Goal: Ask a question

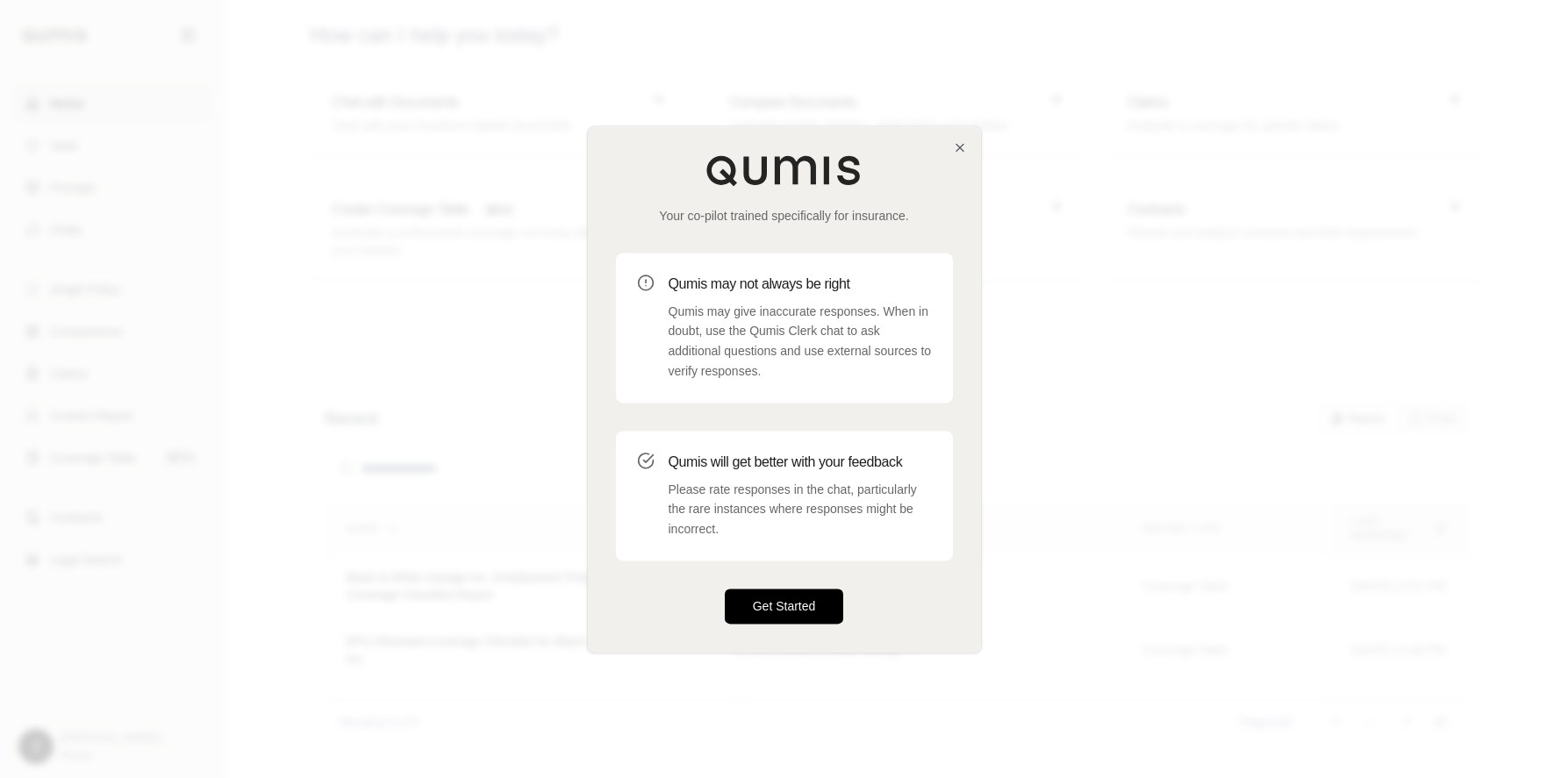
drag, startPoint x: 778, startPoint y: 609, endPoint x: 755, endPoint y: 613, distance: 23.3
click at [778, 607] on button "Get Started" at bounding box center [784, 606] width 120 height 35
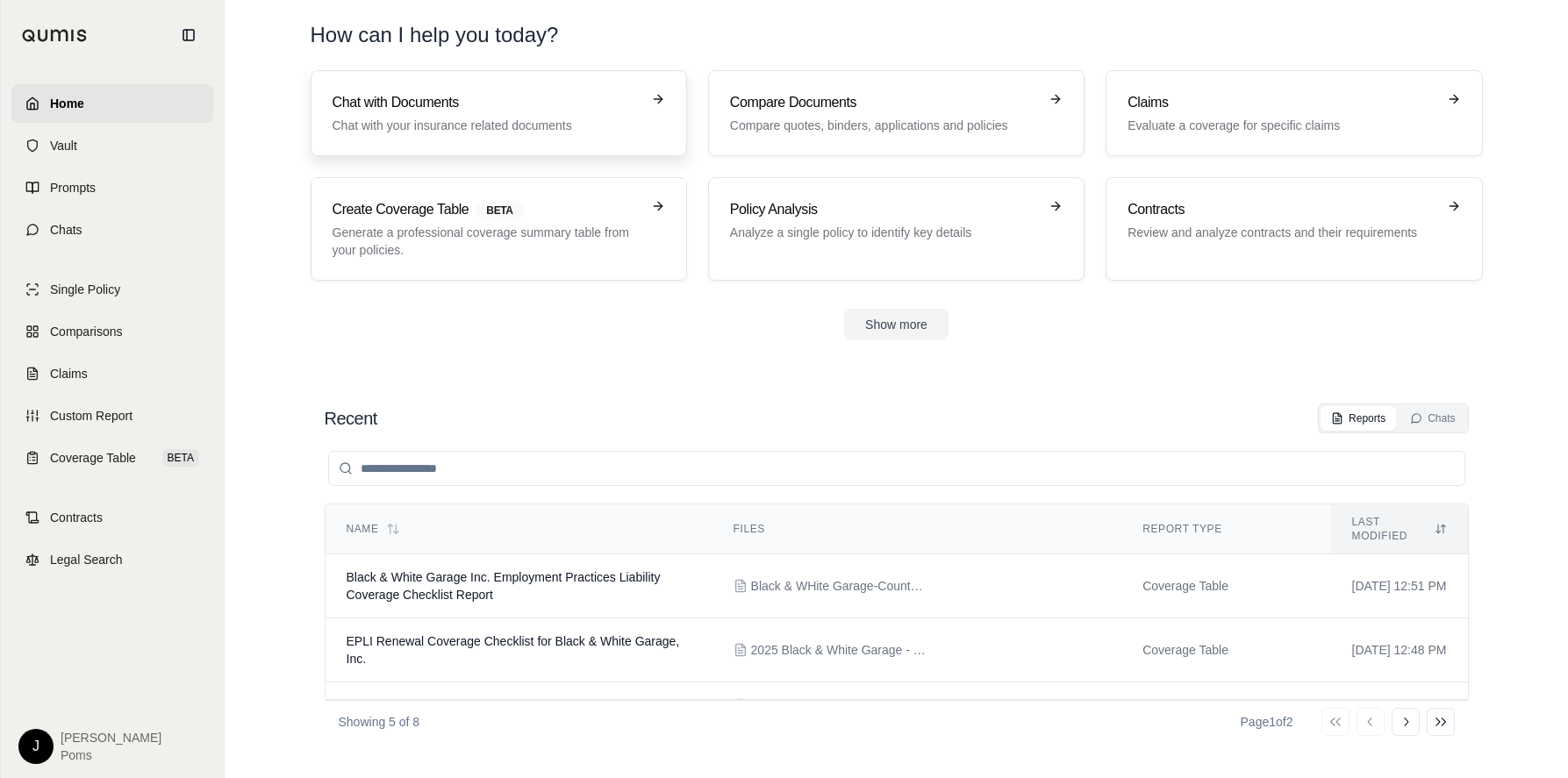
click at [413, 90] on link "Chat with Documents Chat with your insurance related documents" at bounding box center [499, 113] width 377 height 86
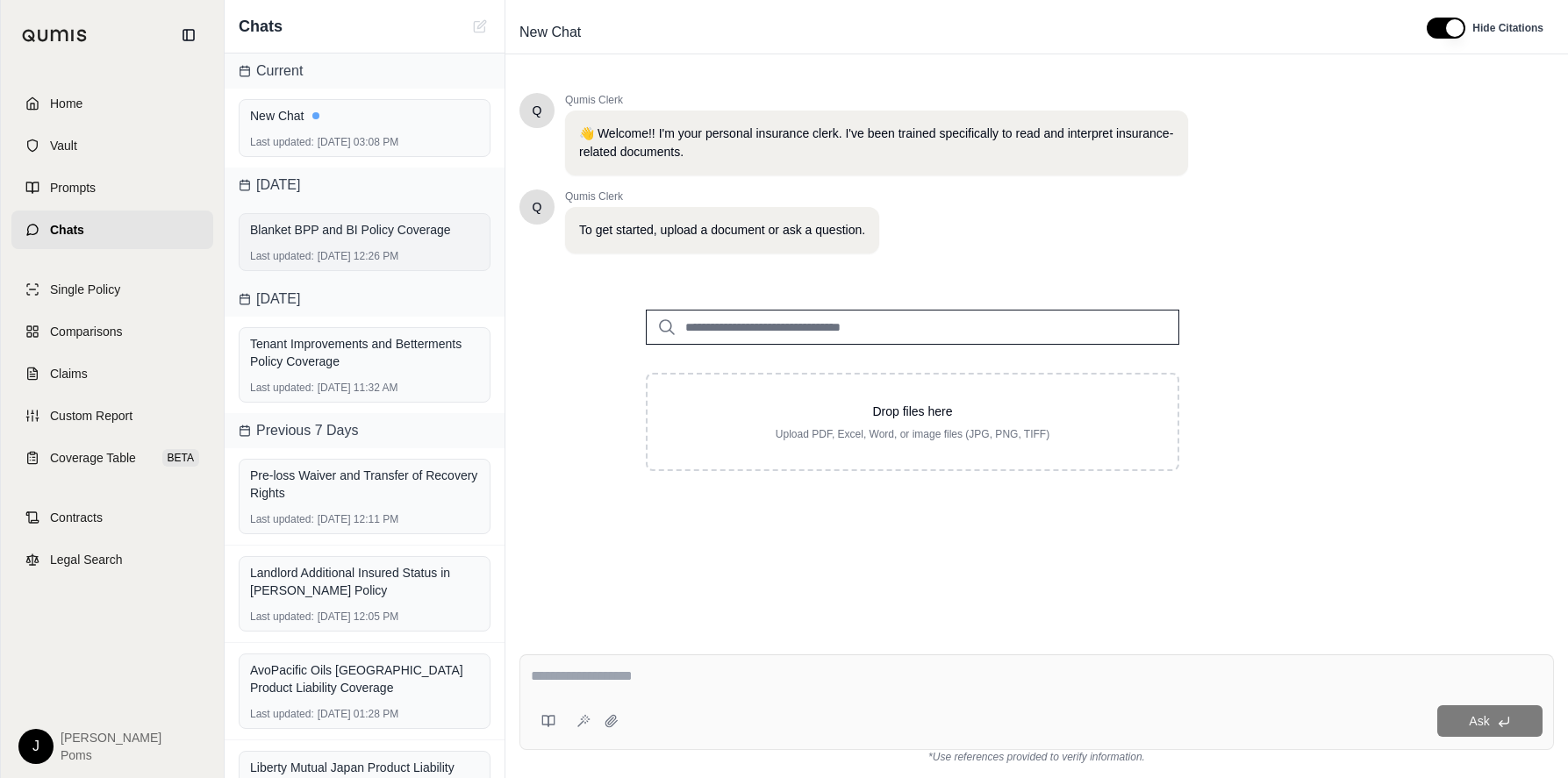
click at [367, 245] on div "Blanket BPP and BI Policy Coverage Last updated: [DATE] 12:26 PM" at bounding box center [365, 242] width 252 height 58
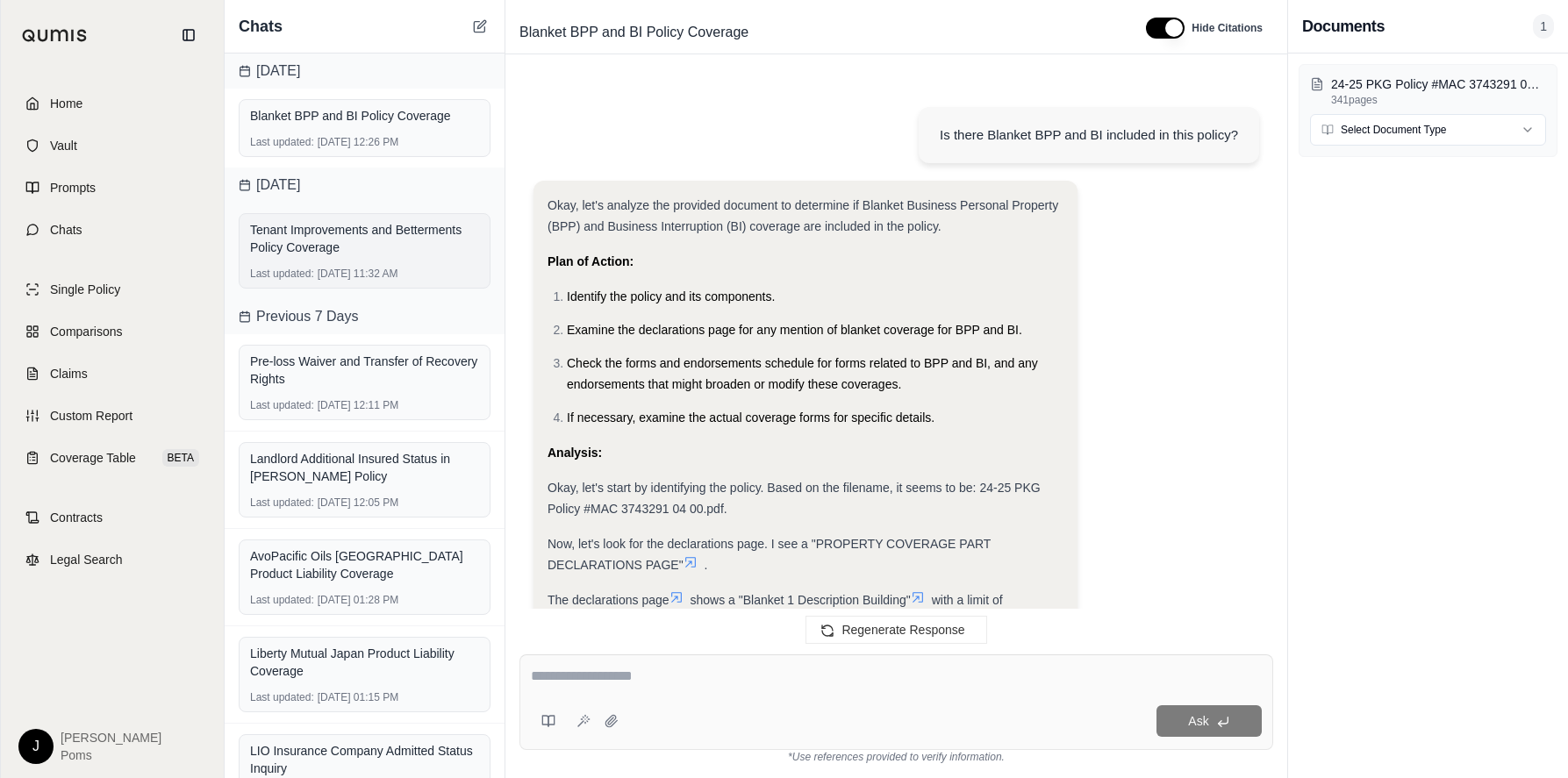
scroll to position [4895, 0]
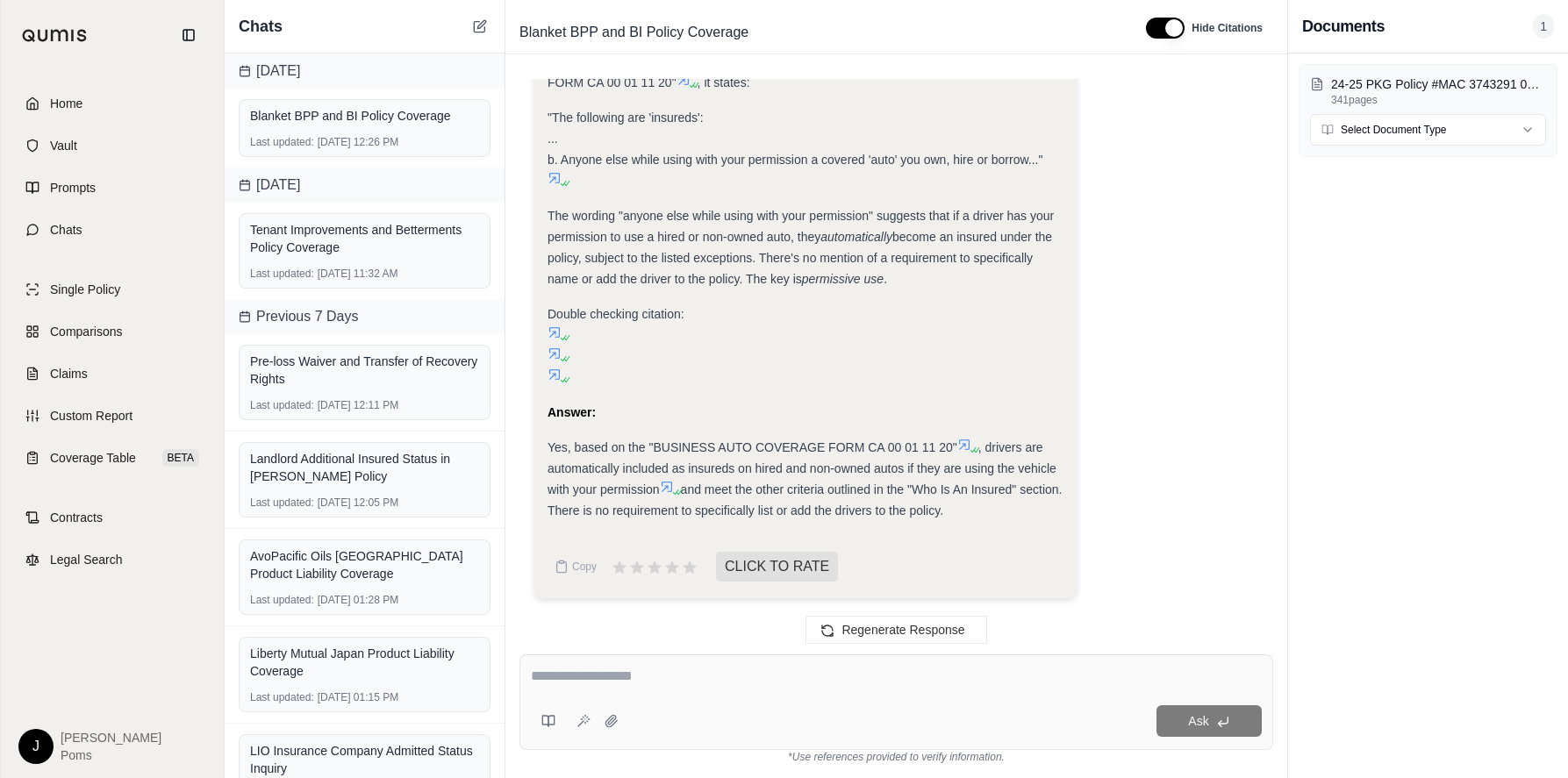
click at [602, 675] on textarea at bounding box center [896, 676] width 731 height 21
type textarea "**********"
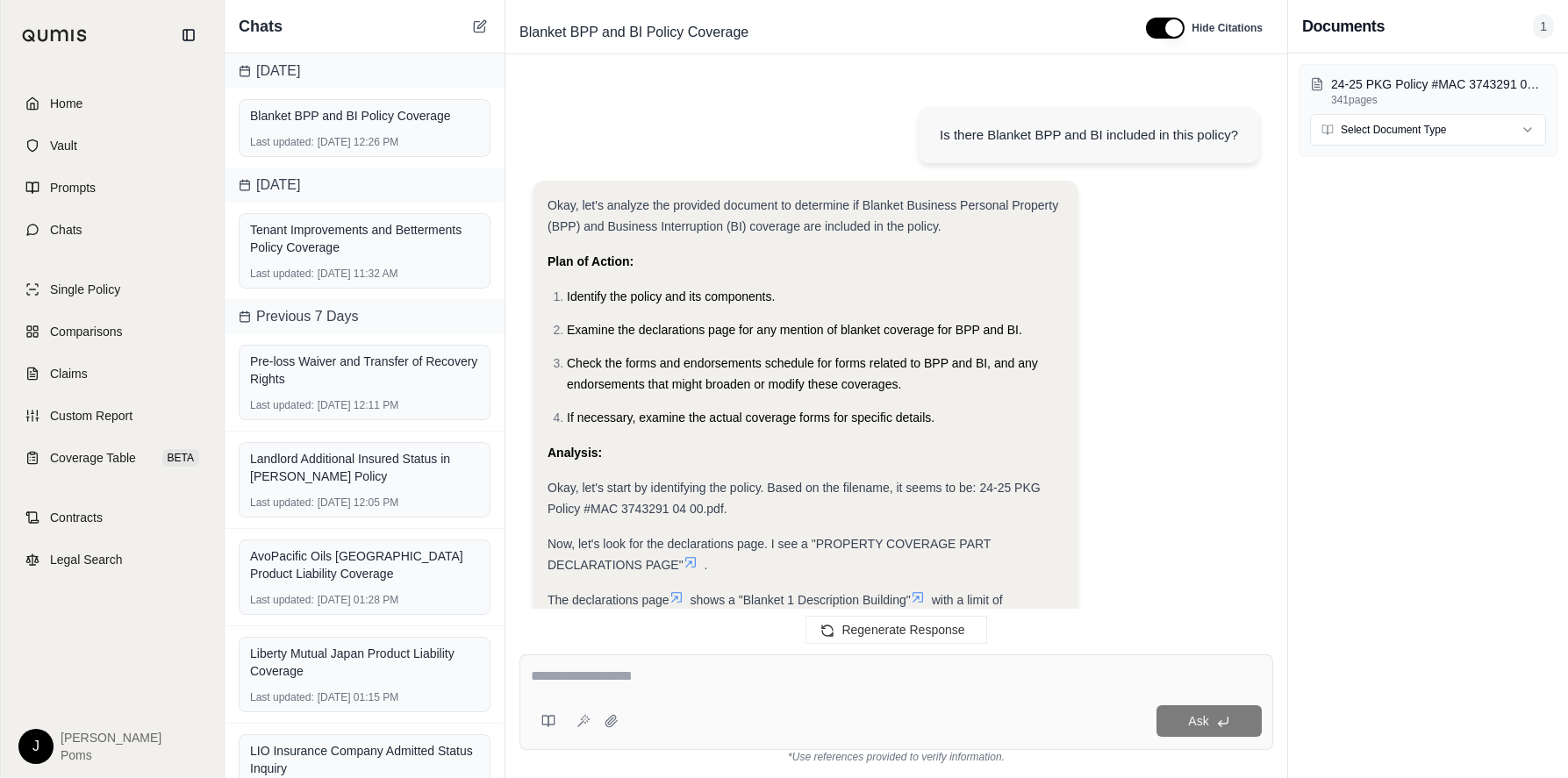
scroll to position [5990, 0]
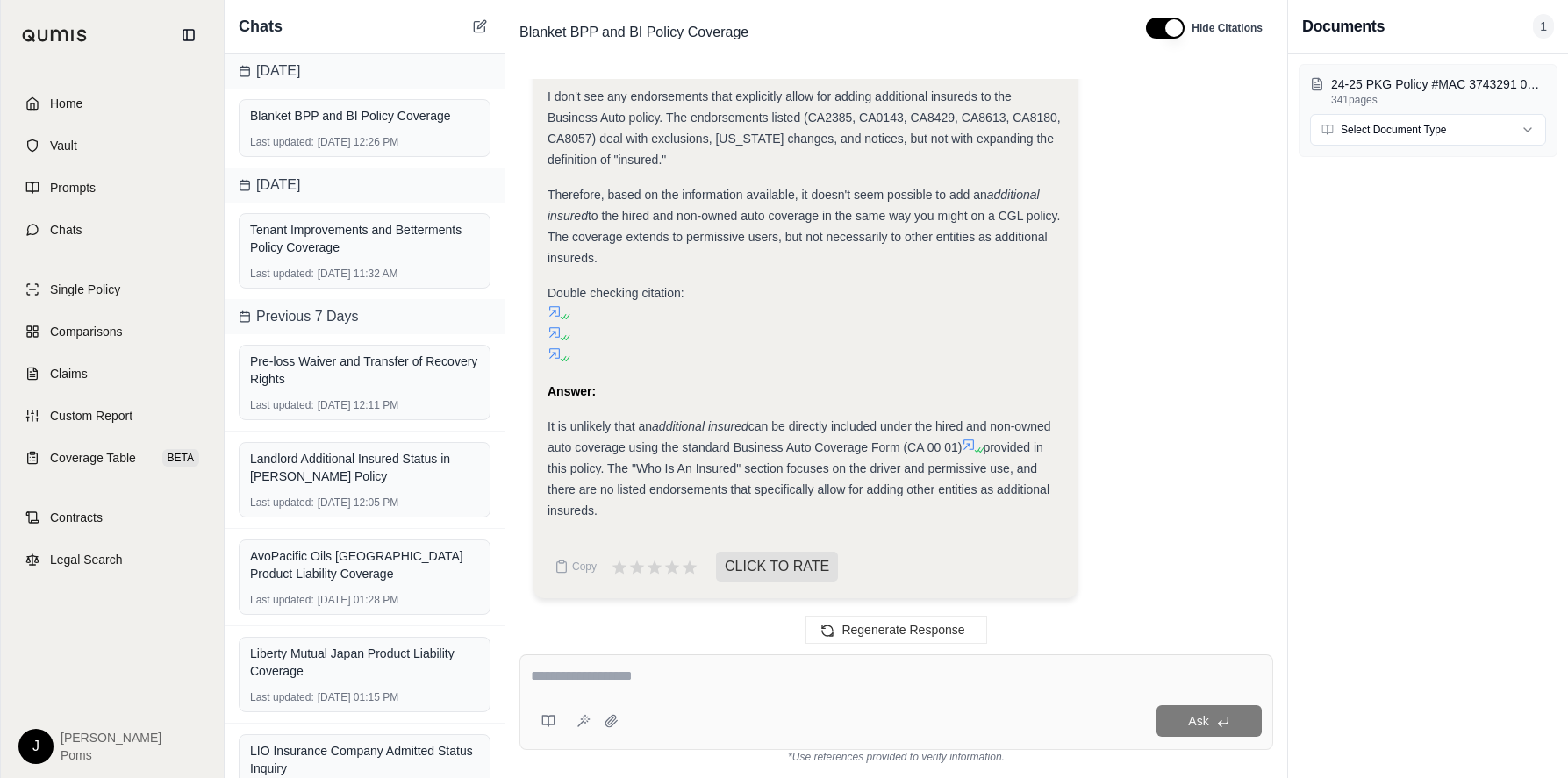
click at [876, 467] on span "provided in this policy. The "Who Is An Insured" section focuses on the driver …" at bounding box center [799, 478] width 502 height 77
drag, startPoint x: 851, startPoint y: 469, endPoint x: 977, endPoint y: 500, distance: 129.8
click at [977, 500] on div "It is unlikely that an additional insured can be directly included under the hi…" at bounding box center [806, 468] width 516 height 105
click at [717, 500] on div "It is unlikely that an additional insured can be directly included under the hi…" at bounding box center [806, 468] width 516 height 105
click at [732, 684] on textarea at bounding box center [896, 676] width 731 height 21
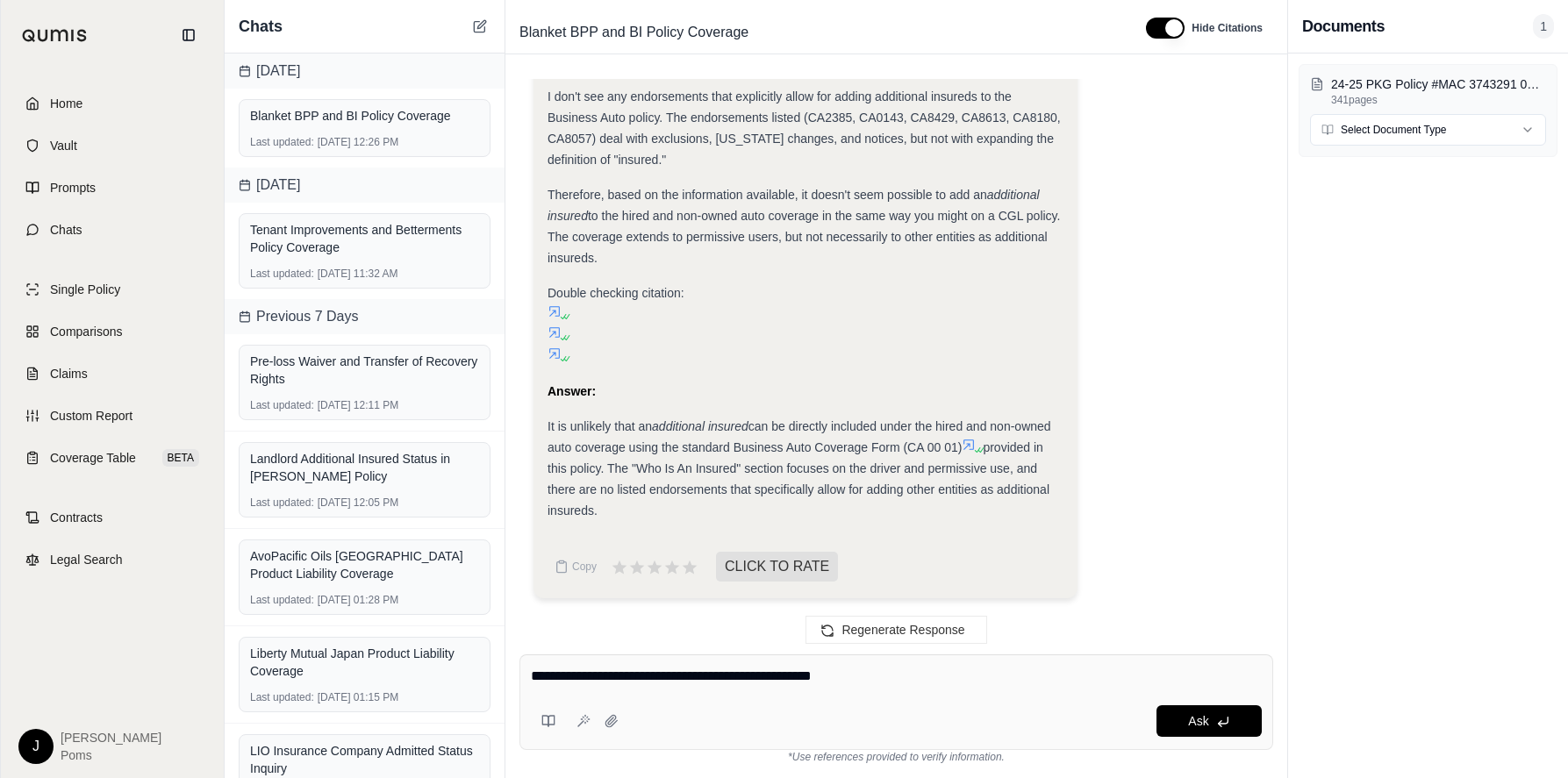
type textarea "**********"
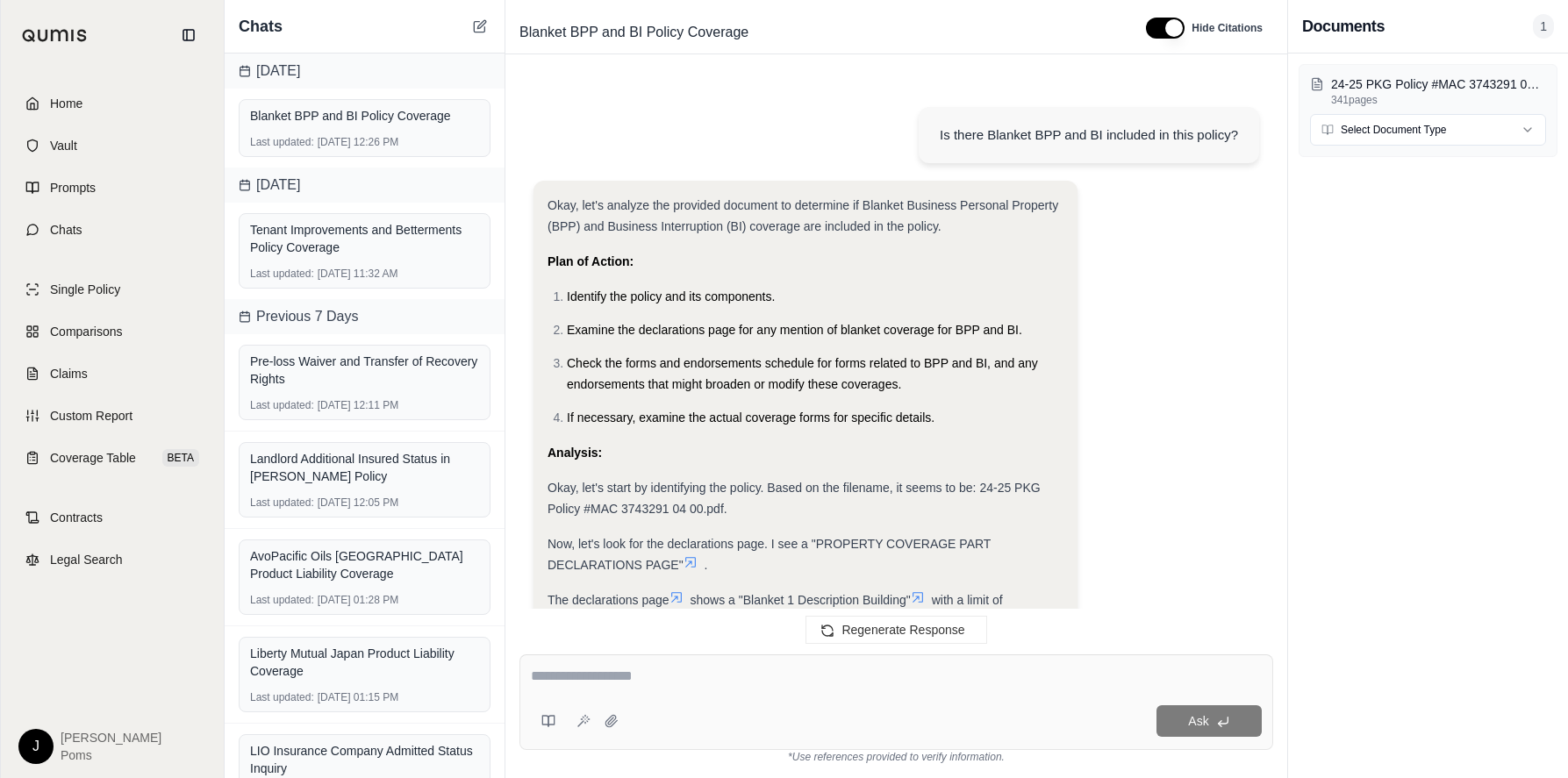
scroll to position [8032, 0]
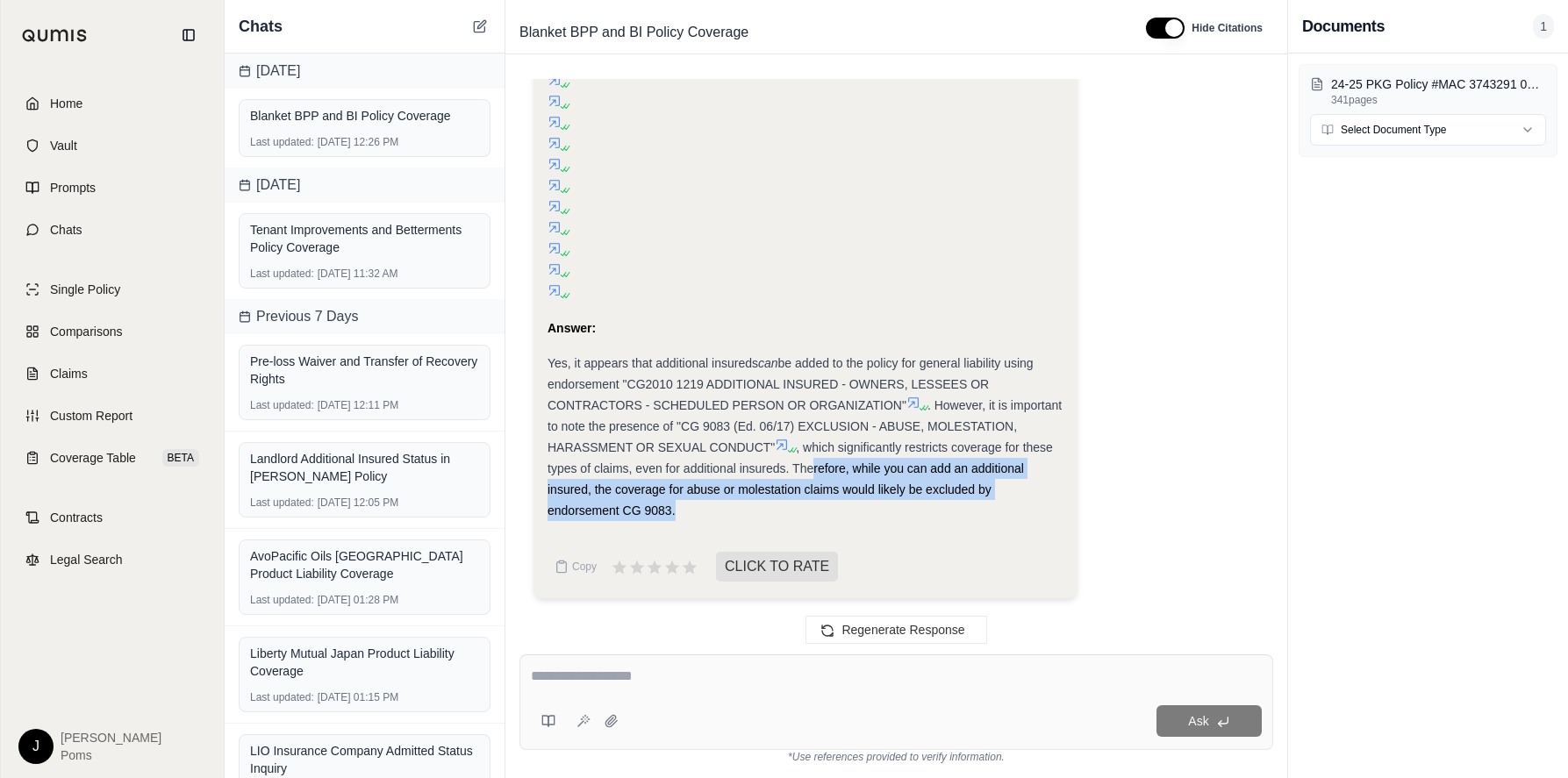
drag, startPoint x: 920, startPoint y: 467, endPoint x: 955, endPoint y: 510, distance: 55.4
click at [955, 510] on div "Yes, it appears that additional insureds can be added to the policy for general…" at bounding box center [806, 437] width 516 height 168
click at [898, 482] on span ", which significantly restricts coverage for these types of claims, even for ad…" at bounding box center [801, 478] width 505 height 77
drag, startPoint x: 900, startPoint y: 462, endPoint x: 961, endPoint y: 502, distance: 72.9
click at [961, 502] on div "Yes, it appears that additional insureds can be added to the policy for general…" at bounding box center [806, 437] width 516 height 168
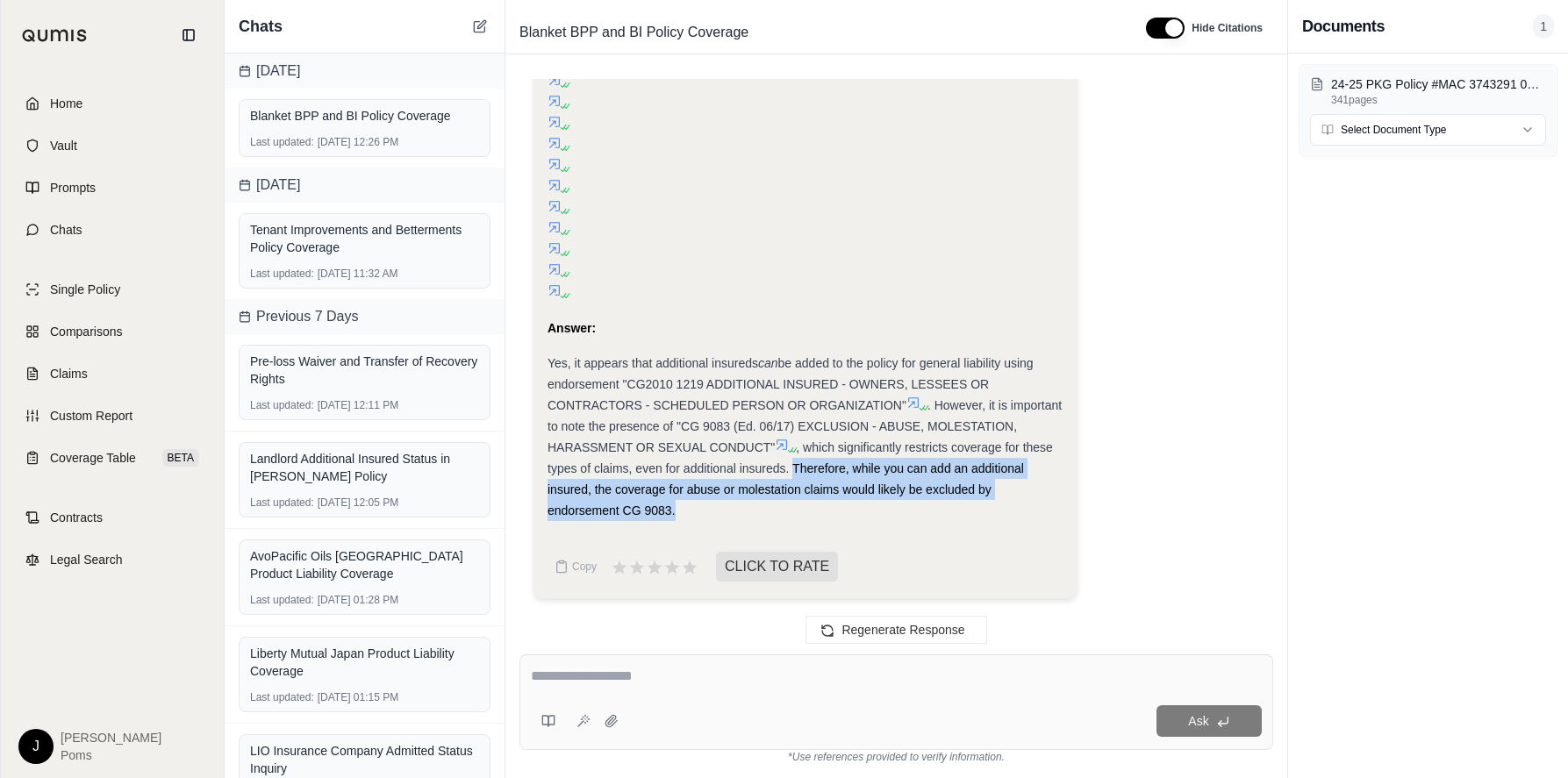
click at [938, 511] on div "Yes, it appears that additional insureds can be added to the policy for general…" at bounding box center [806, 437] width 516 height 168
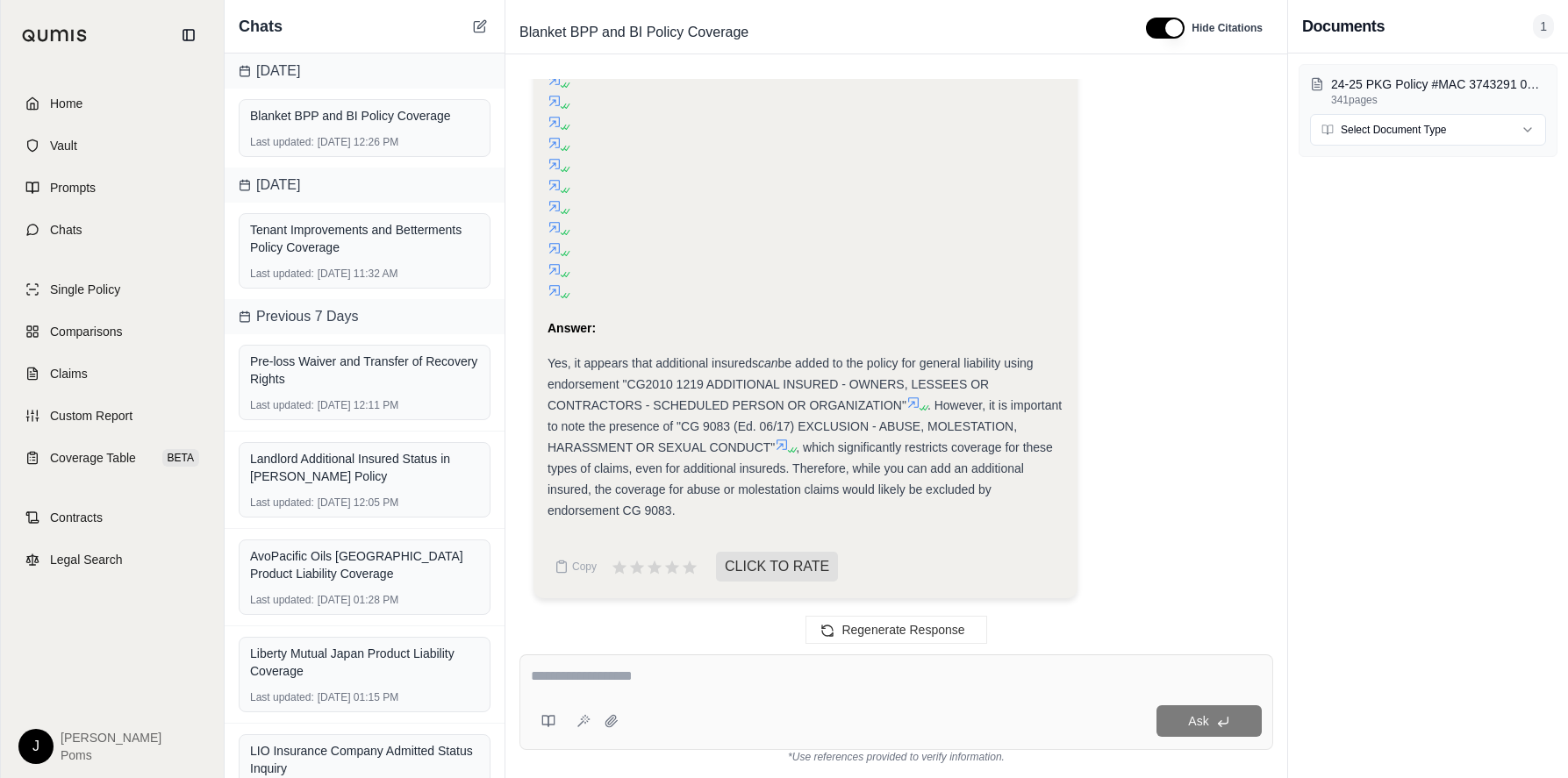
click at [787, 440] on icon at bounding box center [782, 445] width 11 height 11
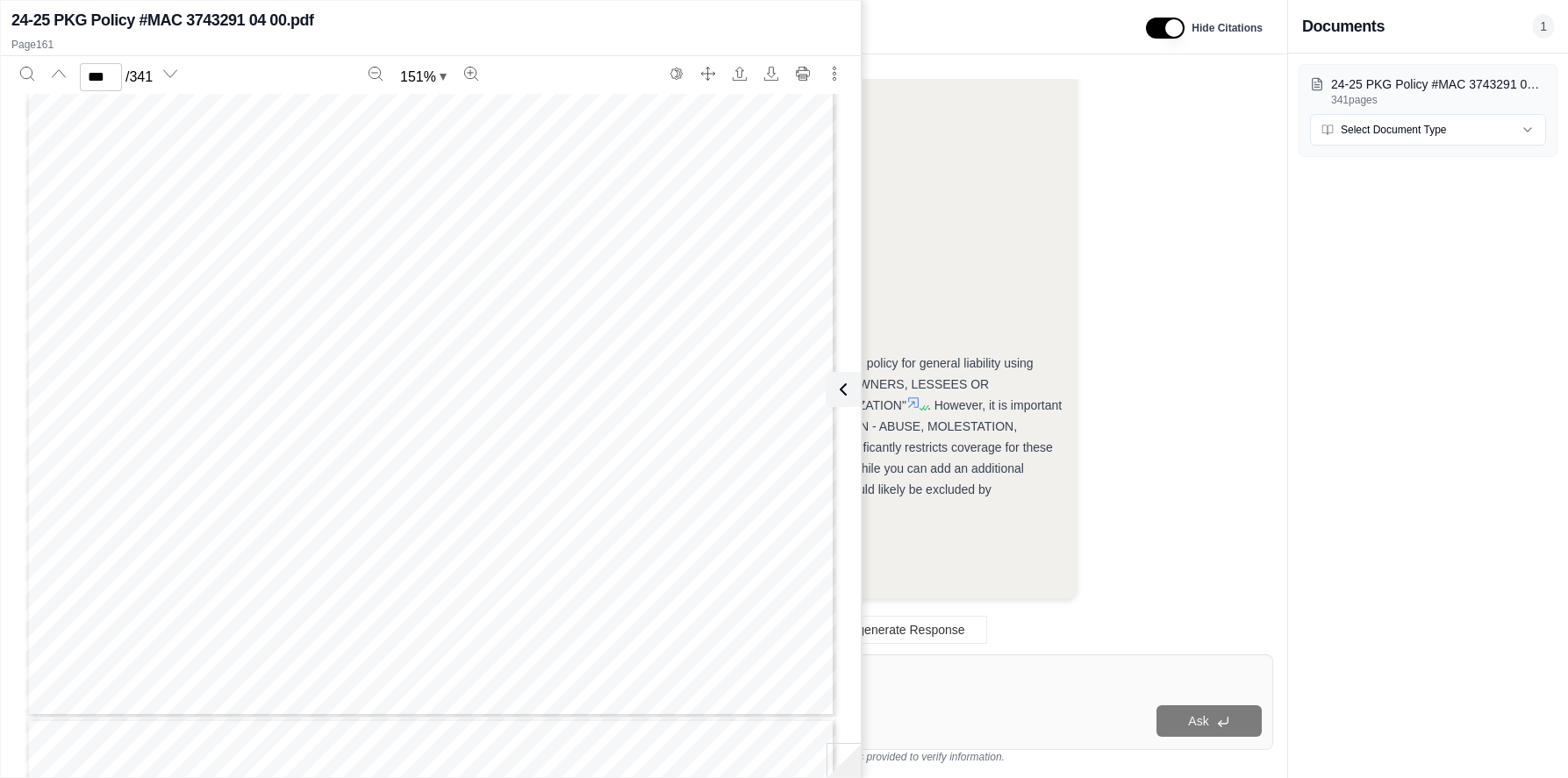
scroll to position [168333, 0]
type input "***"
click at [986, 674] on textarea at bounding box center [896, 676] width 731 height 21
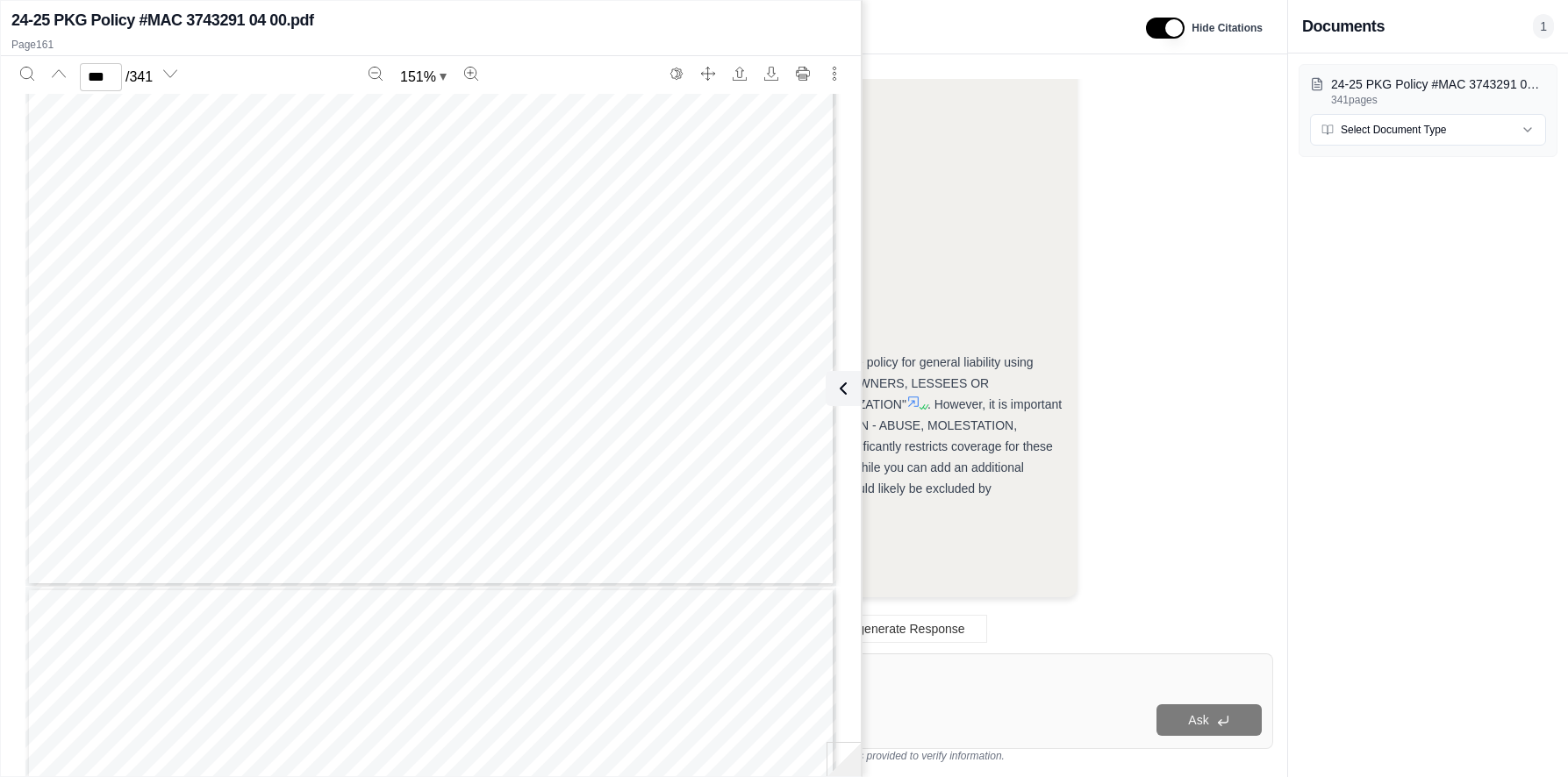
click at [965, 668] on textarea at bounding box center [896, 675] width 731 height 21
drag, startPoint x: 844, startPoint y: 379, endPoint x: 848, endPoint y: 400, distance: 21.4
click at [844, 381] on icon at bounding box center [842, 388] width 21 height 21
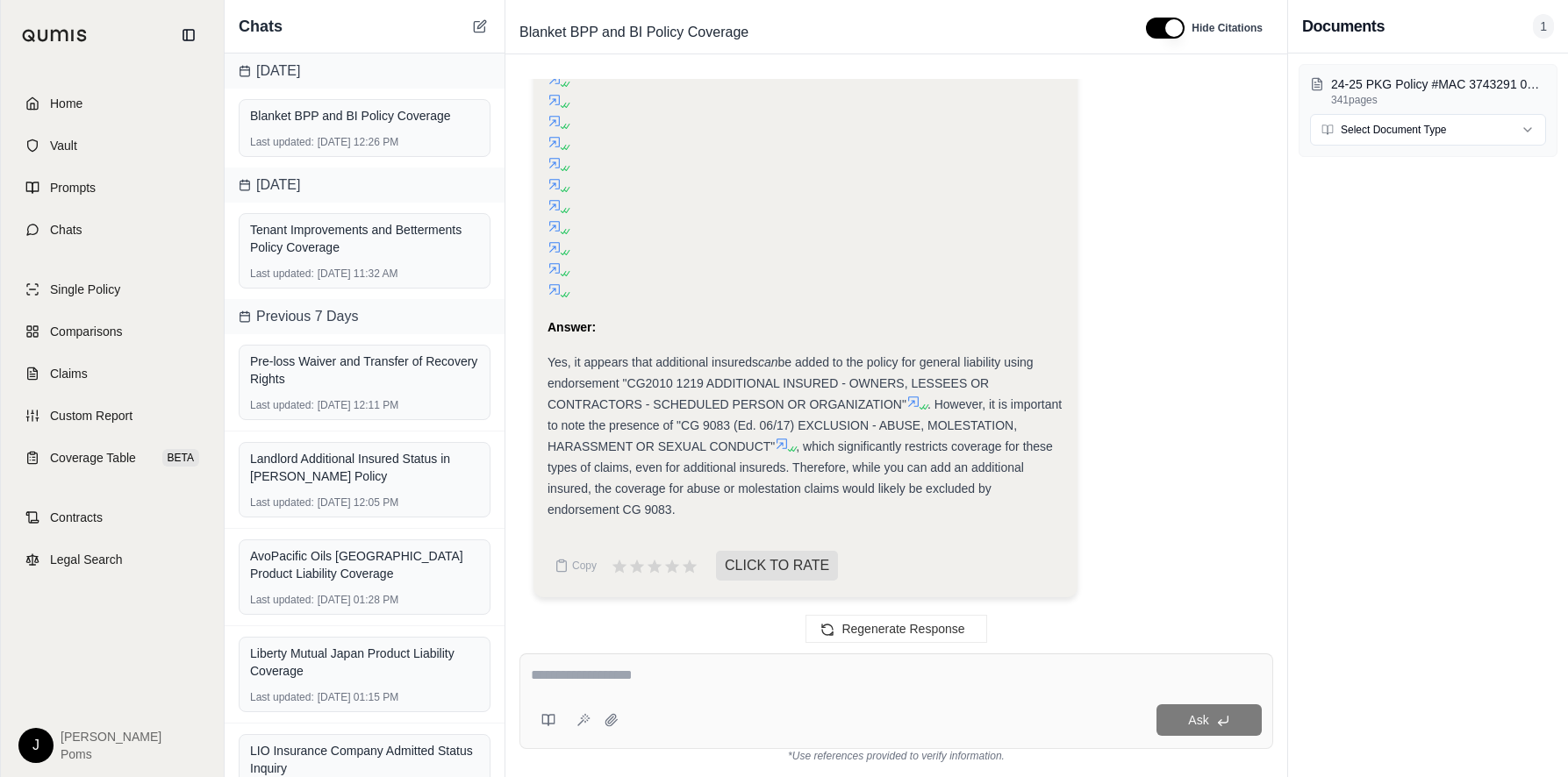
click at [845, 671] on textarea at bounding box center [896, 675] width 731 height 21
type textarea "**********"
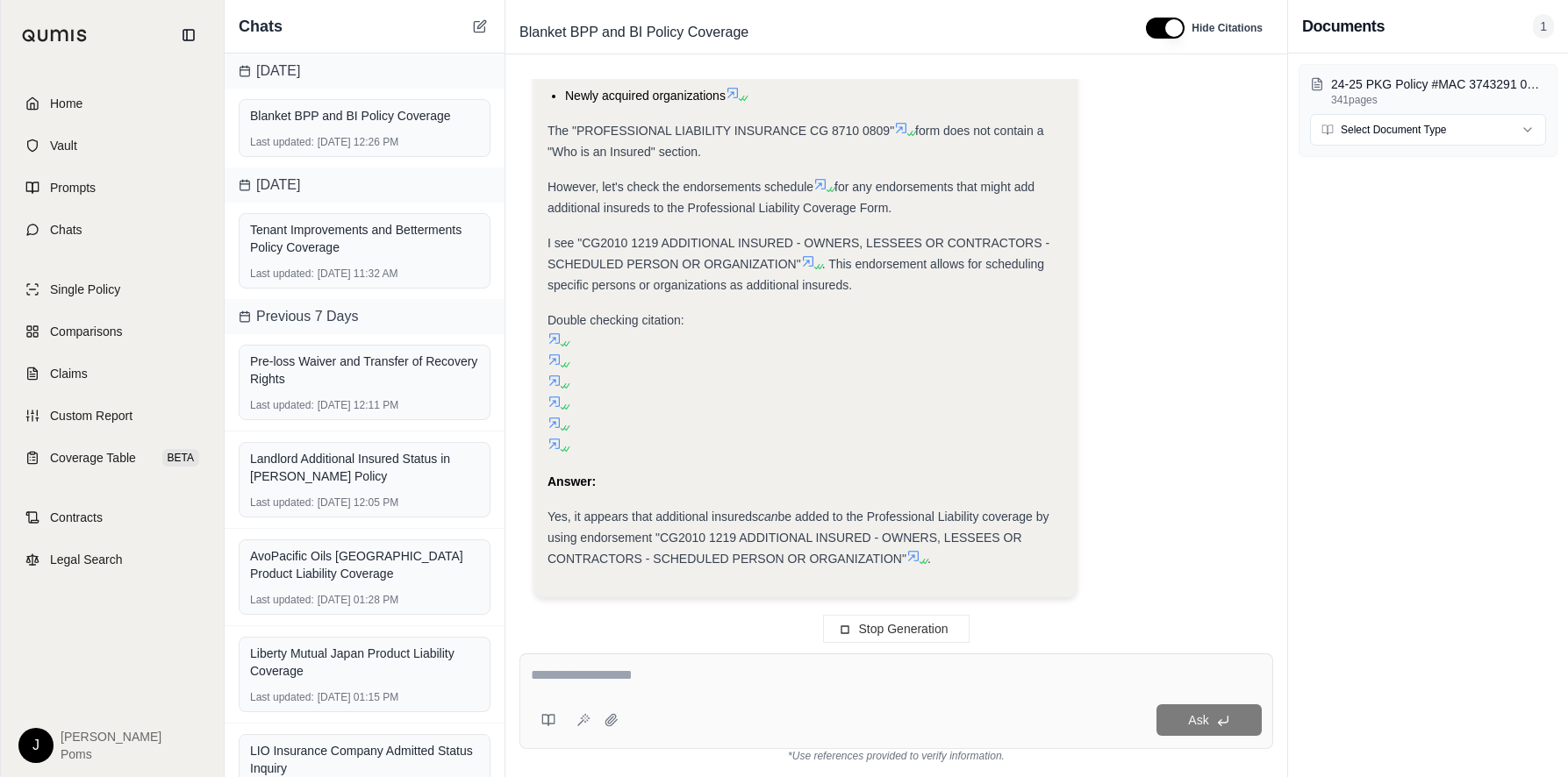
scroll to position [8900, 0]
click at [746, 689] on div at bounding box center [896, 678] width 731 height 27
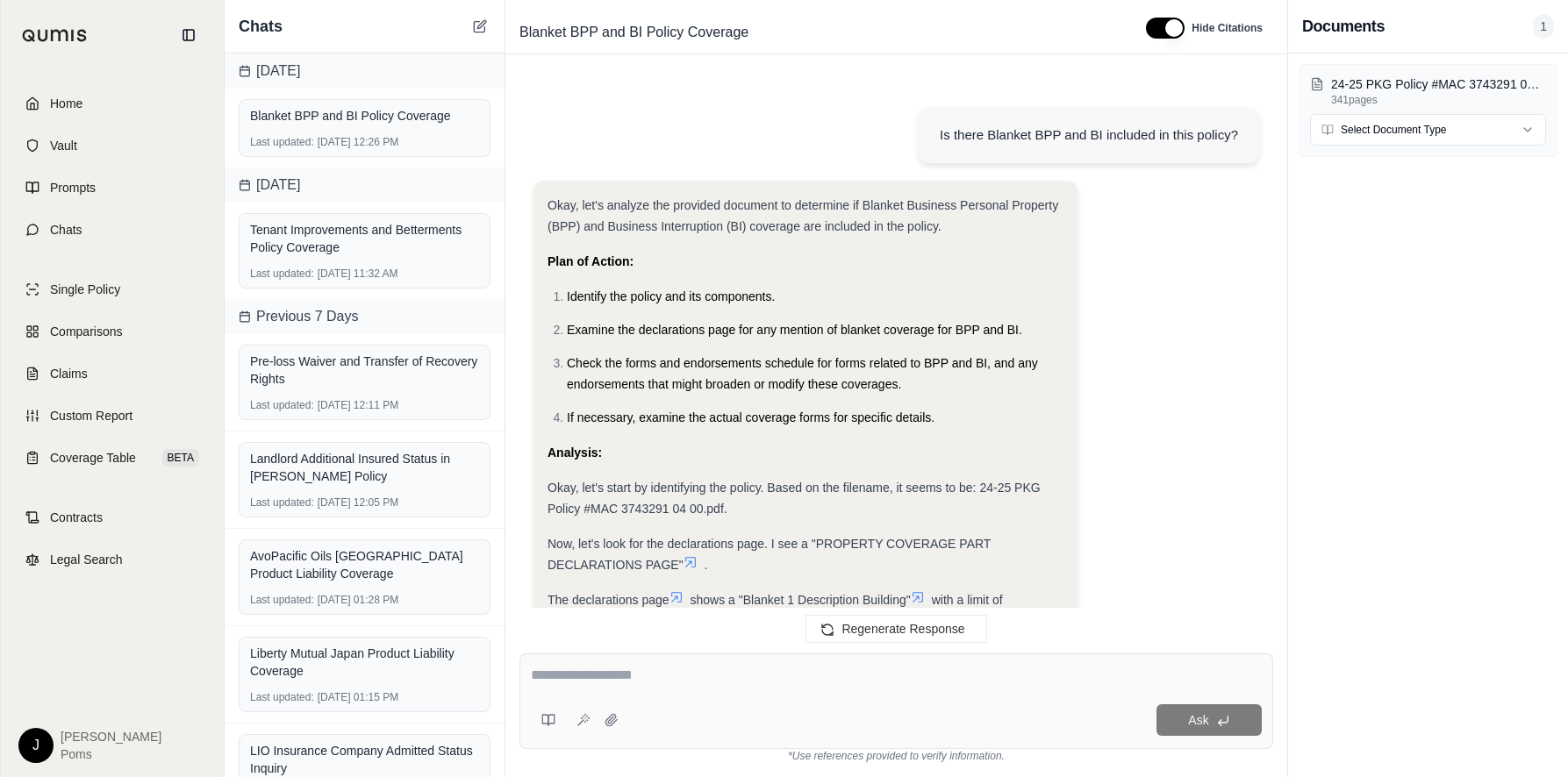
scroll to position [9293, 0]
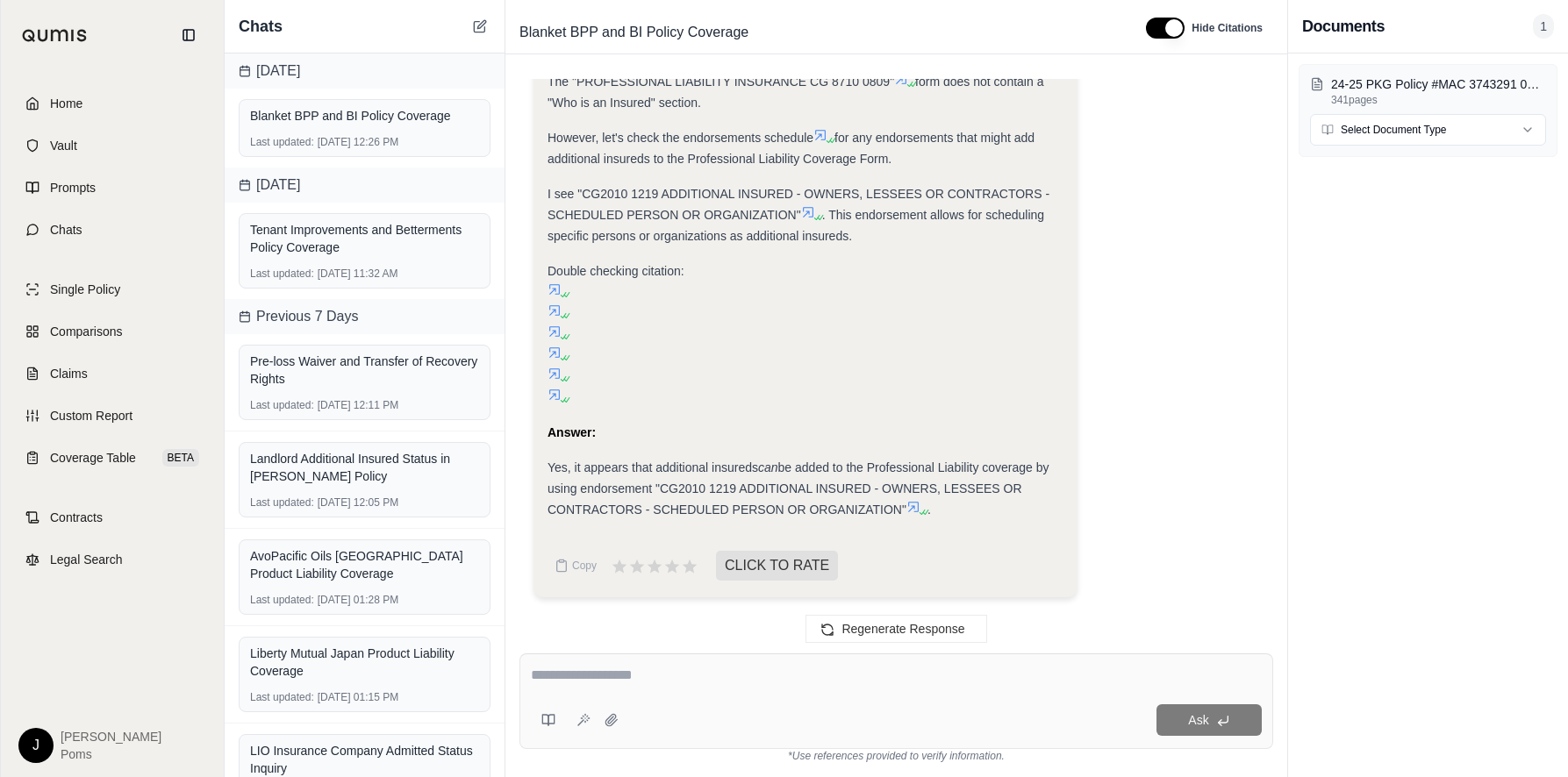
click at [915, 505] on icon at bounding box center [914, 507] width 14 height 14
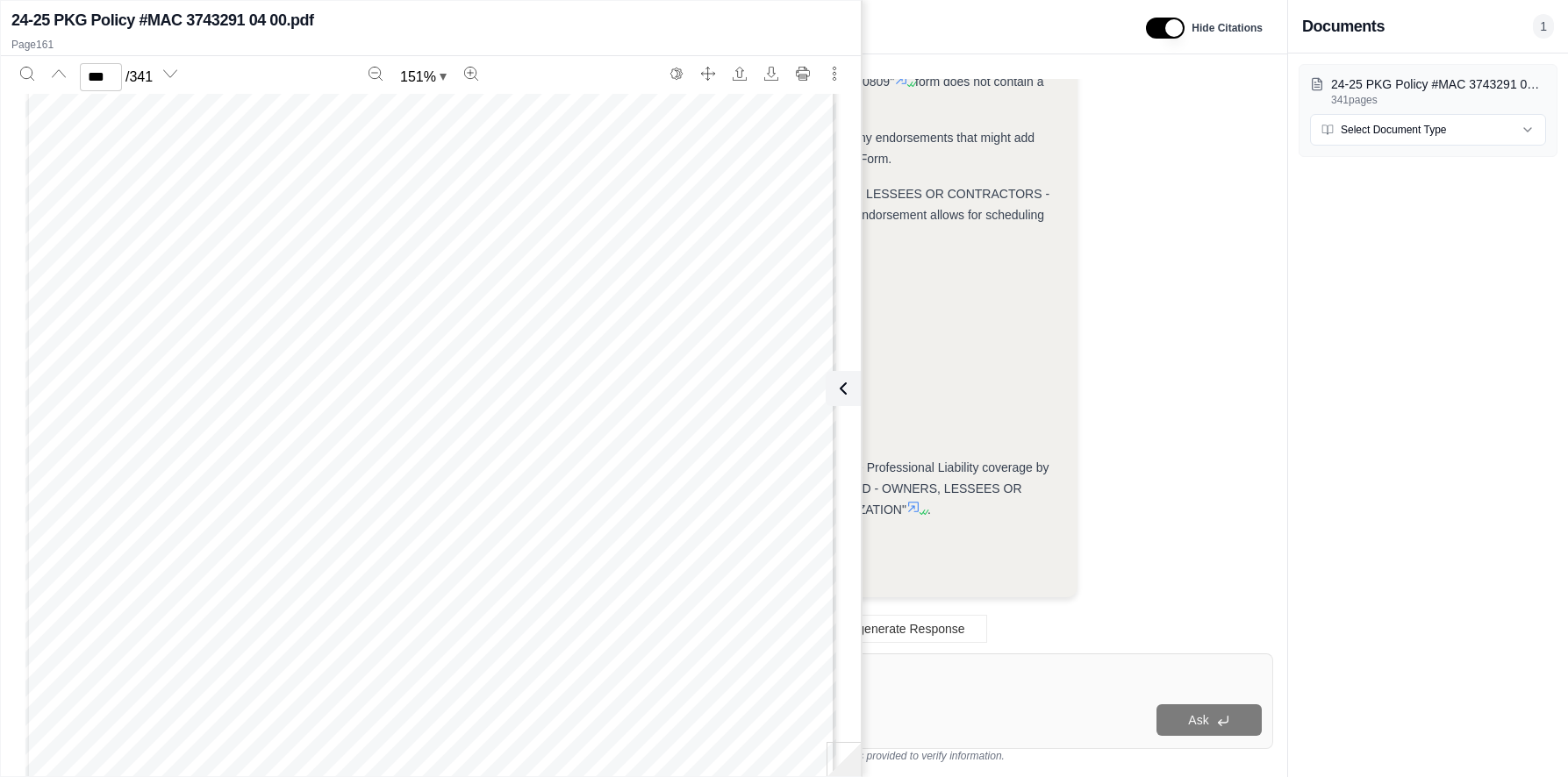
scroll to position [182440, 0]
type input "***"
